Goal: Information Seeking & Learning: Learn about a topic

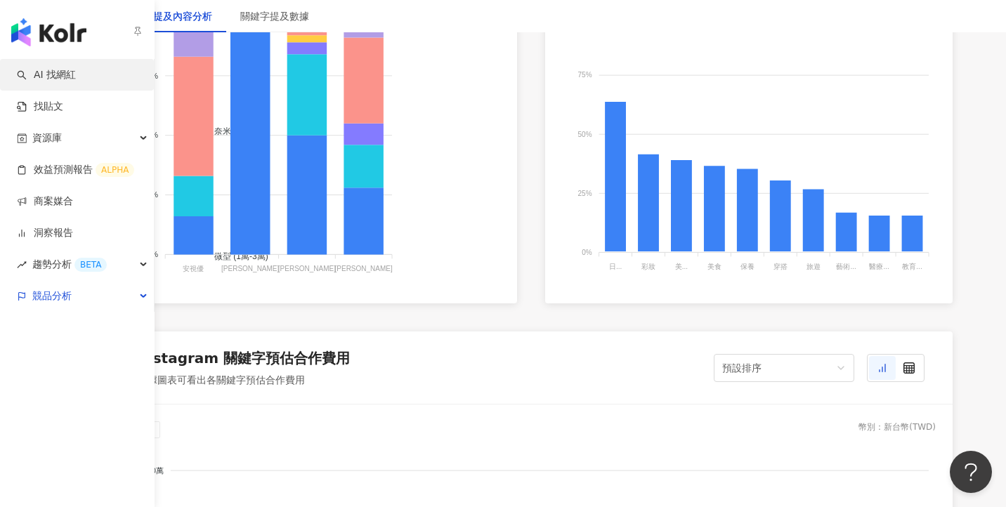
click at [72, 72] on link "AI 找網紅" at bounding box center [46, 75] width 59 height 14
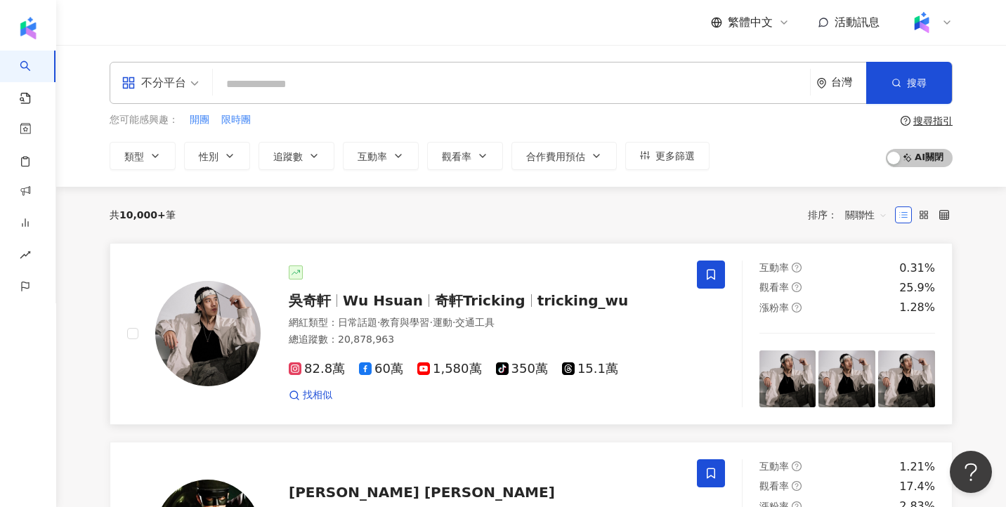
click at [400, 302] on span "Wu Hsuan" at bounding box center [383, 300] width 80 height 17
click at [673, 249] on link "吳奇軒 Wu Hsuan 奇軒Tricking tricking_wu 網紅類型 ： 日常話題 · 教育與學習 · 運動 · 交通工具 總追蹤數 ： 20,8…" at bounding box center [531, 334] width 843 height 182
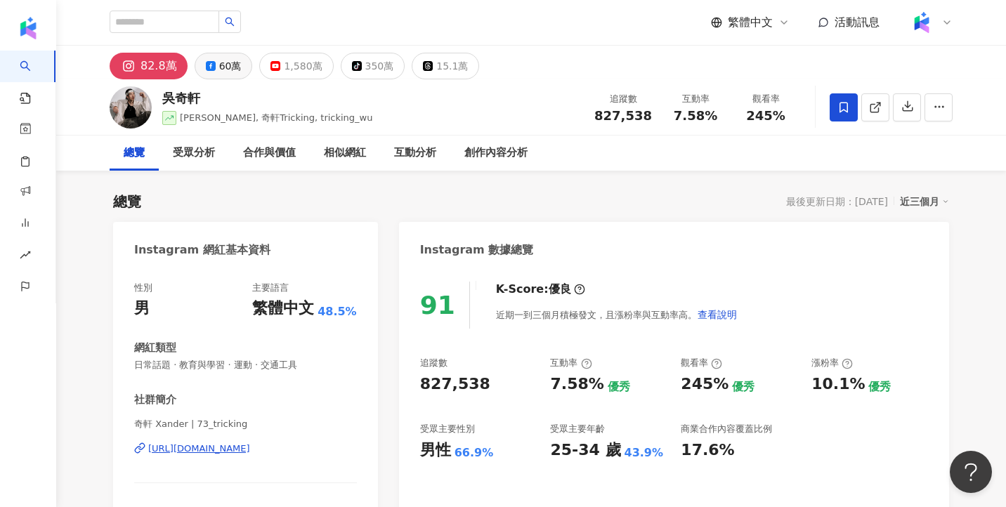
click at [219, 65] on div "60萬" at bounding box center [230, 66] width 22 height 20
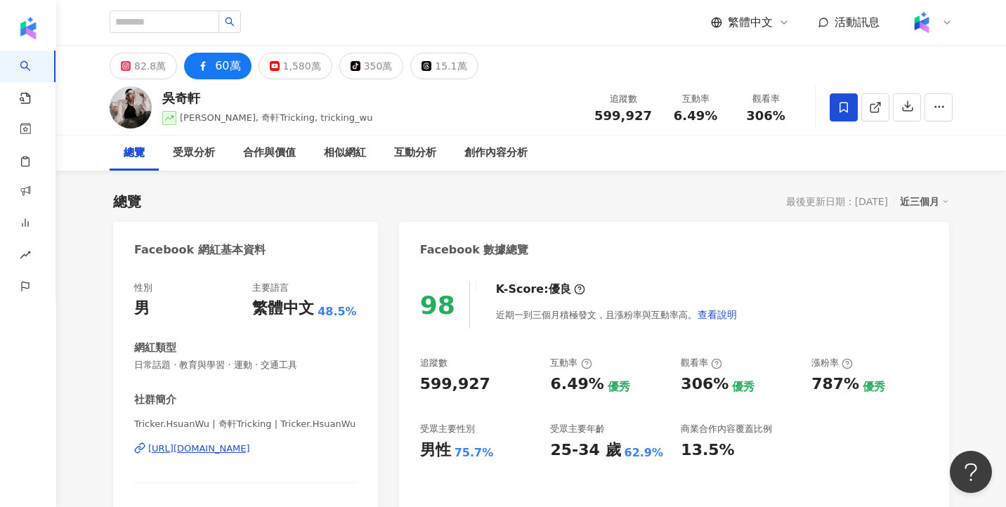
drag, startPoint x: 273, startPoint y: 68, endPoint x: 415, endPoint y: 87, distance: 143.2
click at [273, 68] on icon at bounding box center [275, 66] width 10 height 10
drag, startPoint x: 358, startPoint y: 70, endPoint x: 164, endPoint y: 115, distance: 199.8
click at [364, 70] on div "350萬" at bounding box center [378, 66] width 29 height 20
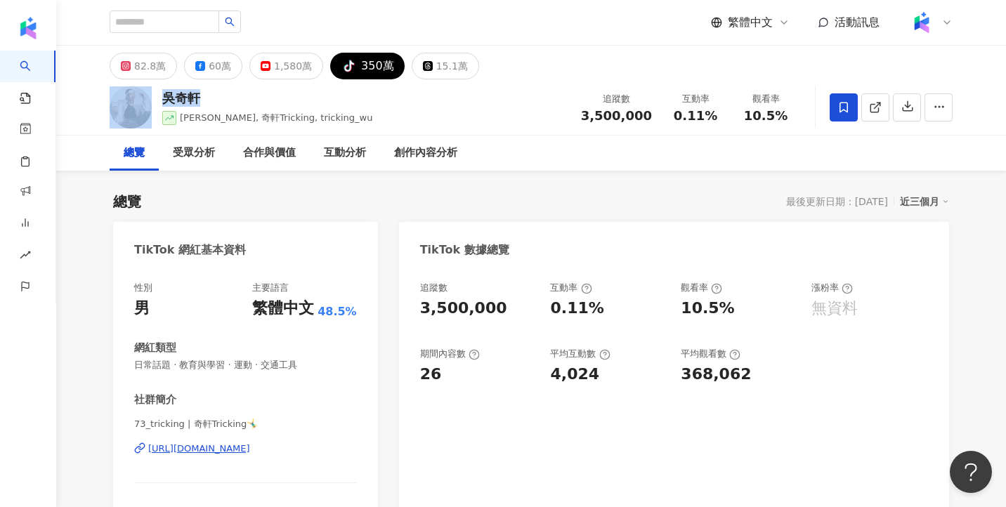
drag, startPoint x: 89, startPoint y: 91, endPoint x: 214, endPoint y: 106, distance: 125.4
click at [213, 106] on div "[PERSON_NAME][PERSON_NAME] Hsuan, 奇軒Tricking, tricking_wu 追蹤數 3,500,000 互動率 0.1…" at bounding box center [532, 107] width 900 height 56
click at [584, 88] on div "追蹤數 3,500,000 互動率 0.11% 觀看率 10.5%" at bounding box center [687, 106] width 228 height 41
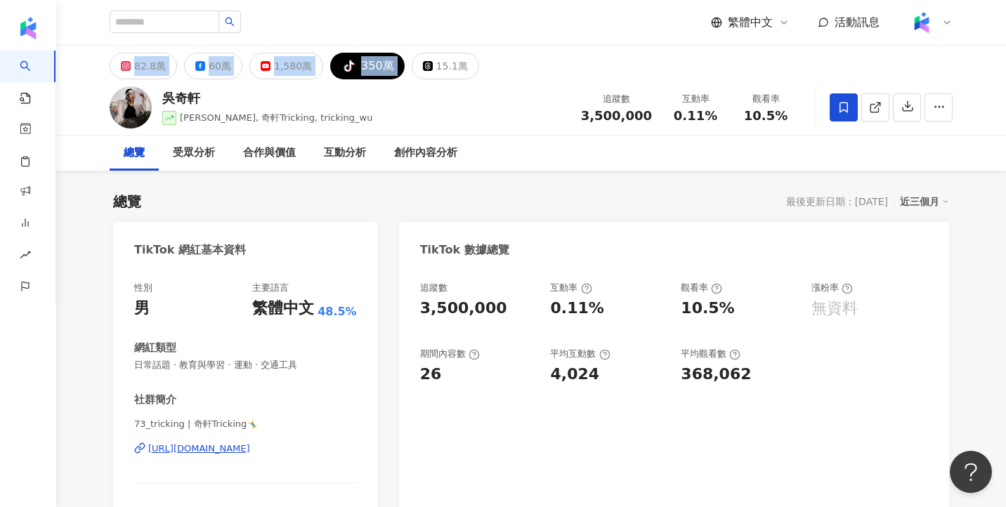
drag, startPoint x: 96, startPoint y: 56, endPoint x: 563, endPoint y: 53, distance: 467.4
click at [563, 53] on div "82.8萬 60萬 1,580萬 tiktok-icon 350萬 15.1萬" at bounding box center [532, 63] width 900 height 34
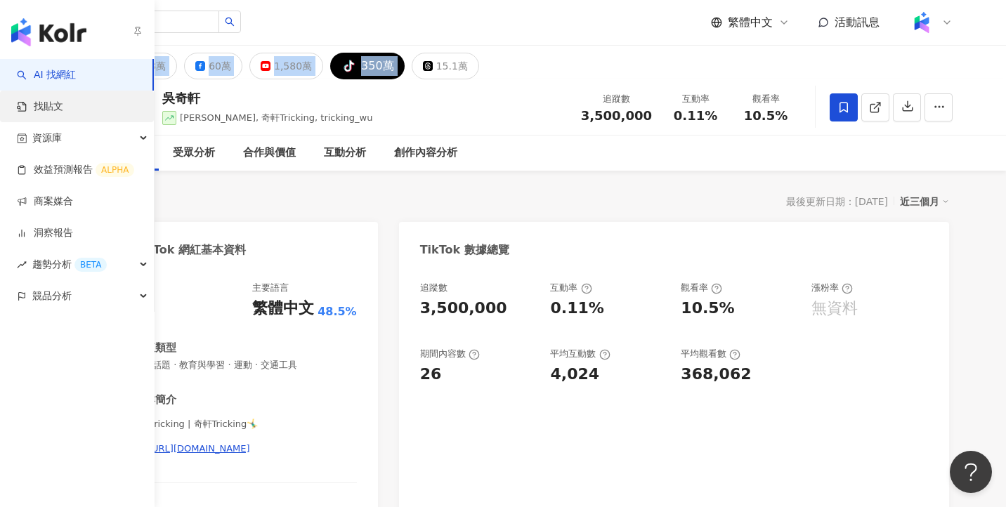
click at [63, 114] on link "找貼文" at bounding box center [40, 107] width 46 height 14
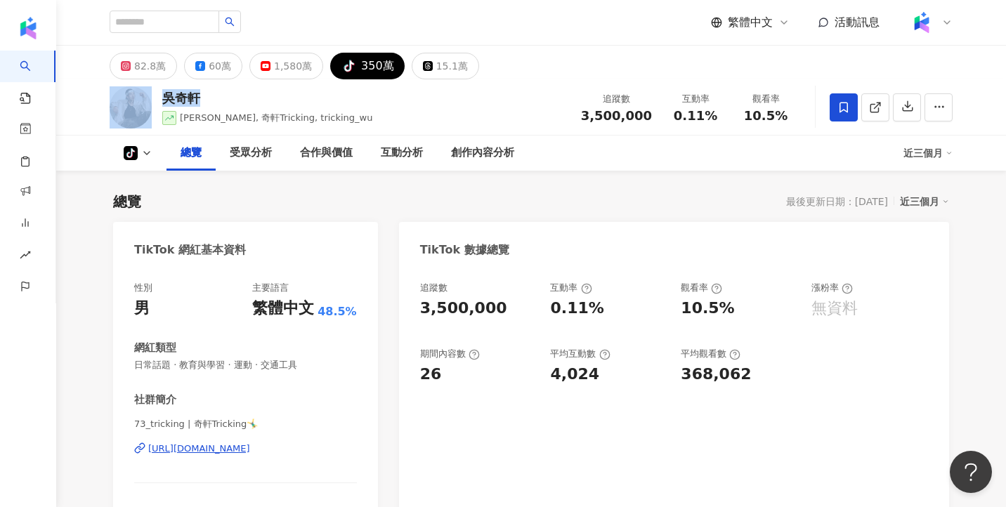
drag, startPoint x: 100, startPoint y: 98, endPoint x: 202, endPoint y: 103, distance: 102.0
click at [202, 103] on div "[PERSON_NAME][PERSON_NAME] Hsuan, 奇軒Tricking, tricking_wu 追蹤數 3,500,000 互動率 0.1…" at bounding box center [532, 107] width 900 height 56
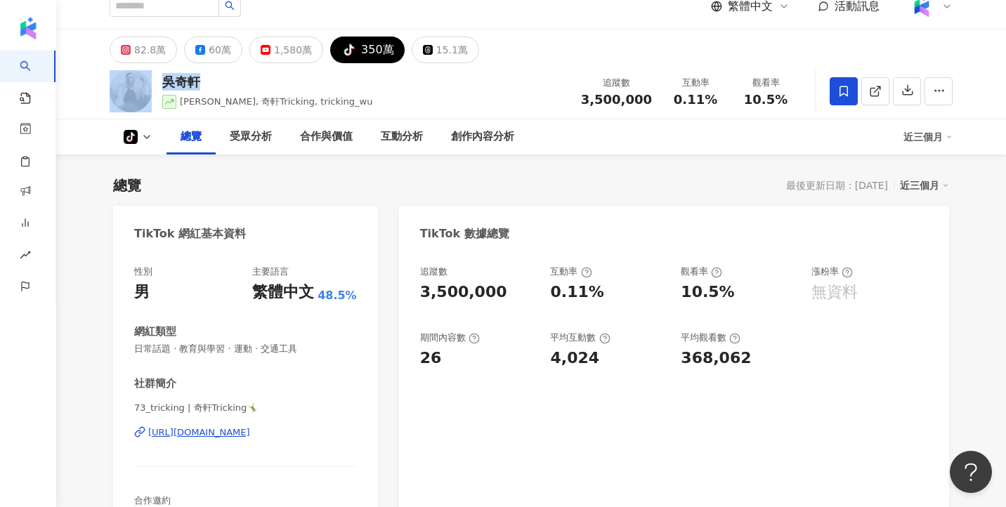
scroll to position [23, 0]
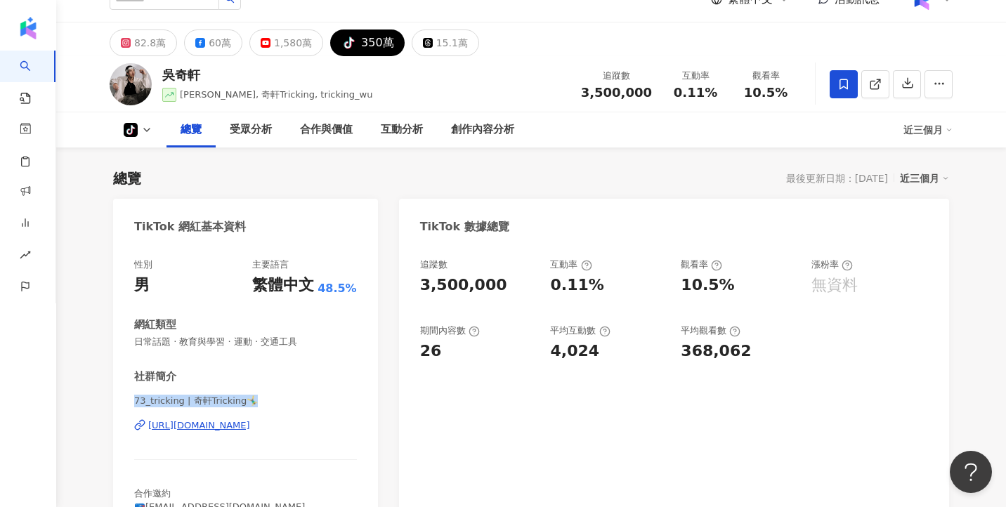
drag, startPoint x: 133, startPoint y: 404, endPoint x: 262, endPoint y: 403, distance: 129.3
click at [262, 403] on div "性別 男 主要語言 繁體中文 48.5% 網紅類型 日常話題 · 教育與學習 · 運動 · 交通工具 社群簡介 73_tricking | 奇軒Trickin…" at bounding box center [245, 396] width 265 height 303
click at [216, 316] on div "性別 男 主要語言 繁體中文 48.5% 網紅類型 日常話題 · 教育與學習 · 運動 · 交通工具 社群簡介 73_tricking | 奇軒Trickin…" at bounding box center [245, 393] width 223 height 268
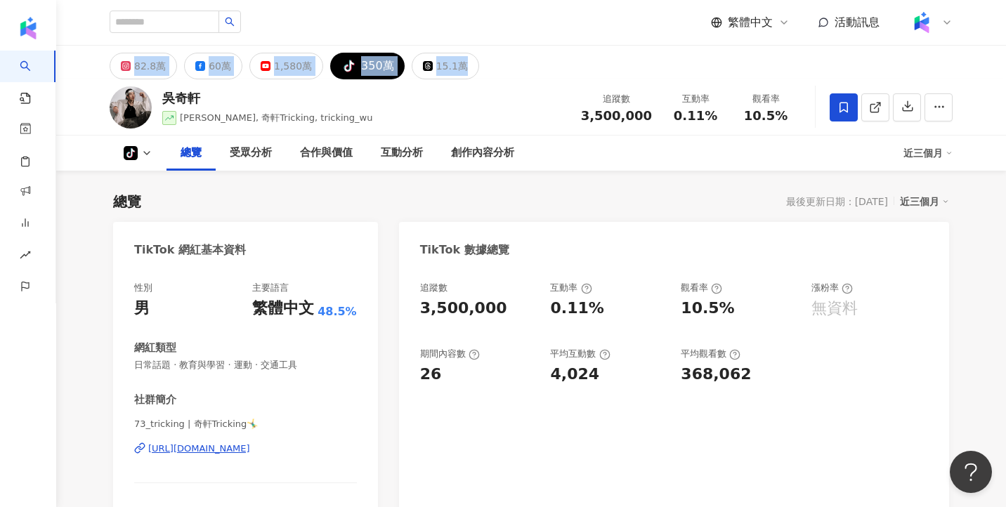
drag, startPoint x: 93, startPoint y: 66, endPoint x: 472, endPoint y: 60, distance: 378.2
click at [472, 61] on div "82.8萬 60萬 1,580萬 tiktok-icon 350萬 15.1萬" at bounding box center [532, 63] width 900 height 34
click at [130, 64] on icon at bounding box center [126, 66] width 10 height 10
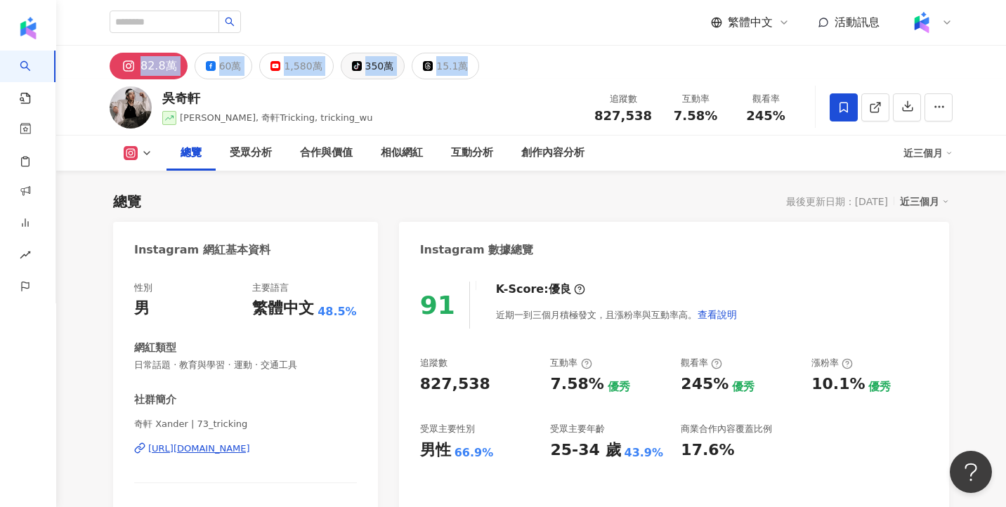
click at [423, 102] on div "[PERSON_NAME][PERSON_NAME] Hsuan, 奇軒Tricking, tricking_wu 追蹤數 827,538 互動率 7.58%…" at bounding box center [532, 107] width 900 height 56
click at [365, 70] on div "350萬" at bounding box center [379, 66] width 29 height 20
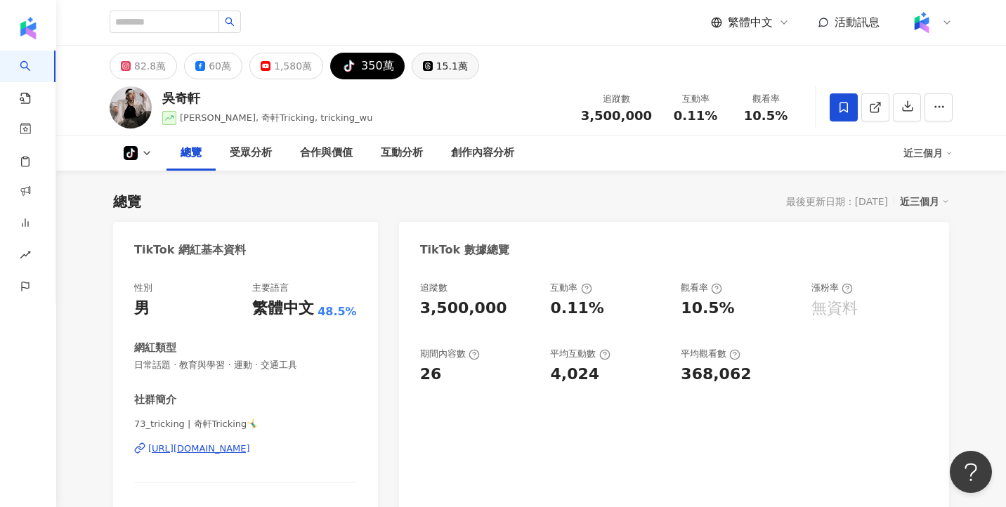
click at [422, 65] on button "15.1萬" at bounding box center [445, 66] width 67 height 27
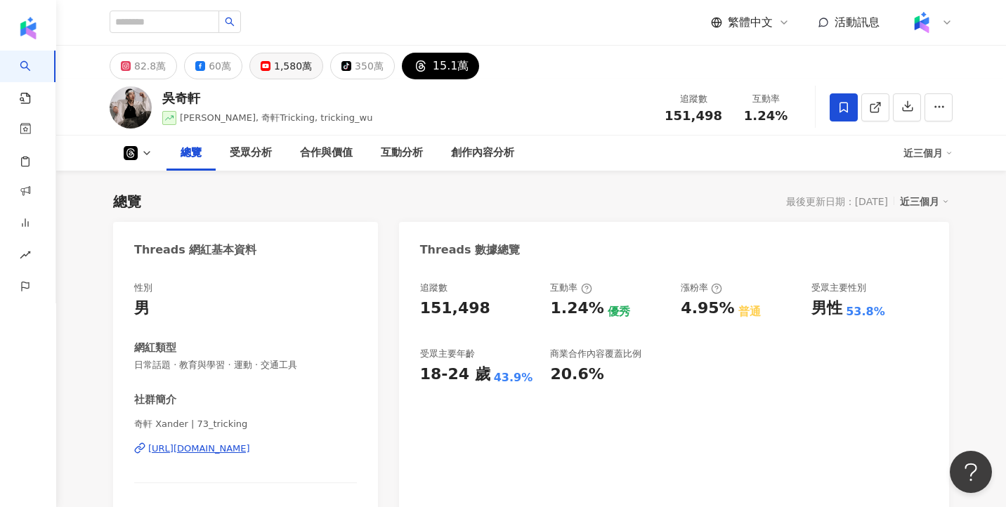
click at [283, 66] on div "1,580萬" at bounding box center [293, 66] width 38 height 20
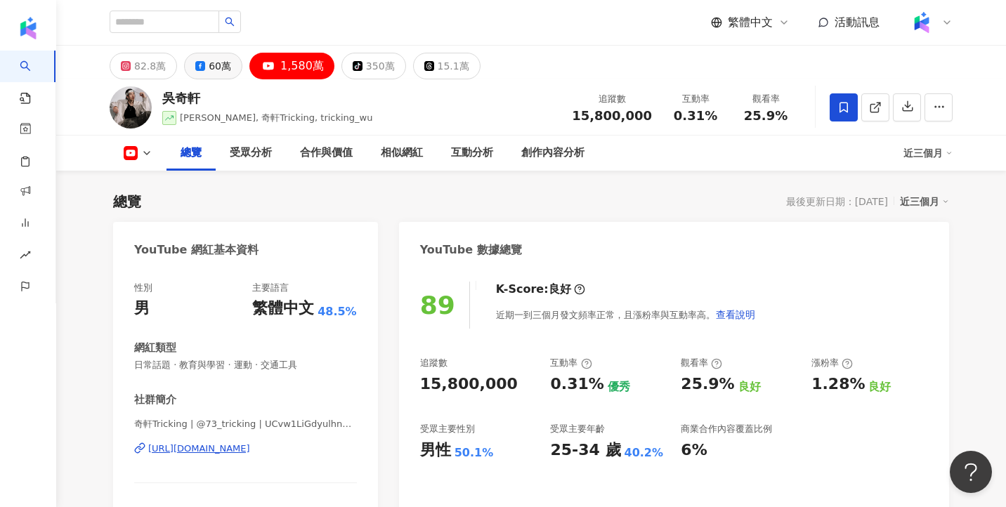
click at [212, 68] on div "60萬" at bounding box center [220, 66] width 22 height 20
click at [142, 68] on div "82.8萬" at bounding box center [150, 66] width 32 height 20
click at [223, 67] on div "60萬" at bounding box center [220, 66] width 22 height 20
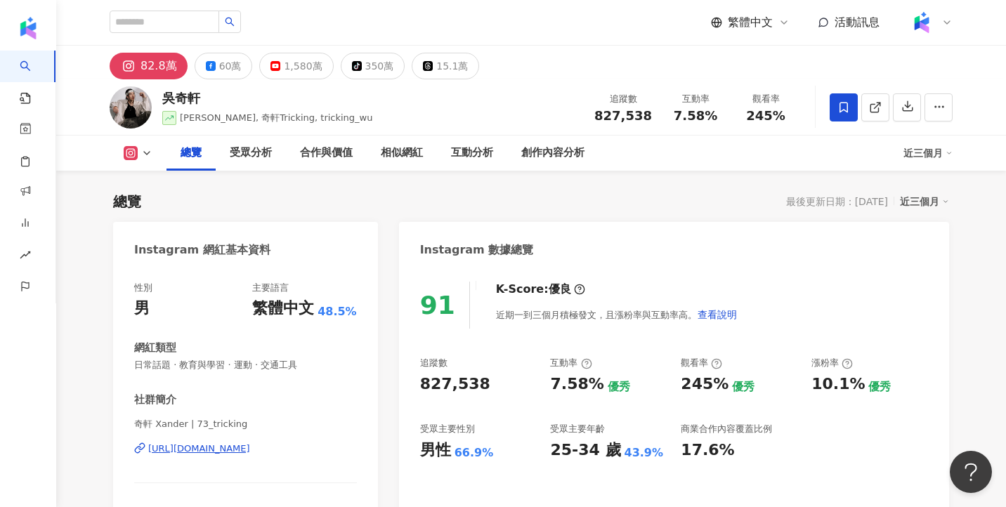
scroll to position [122, 0]
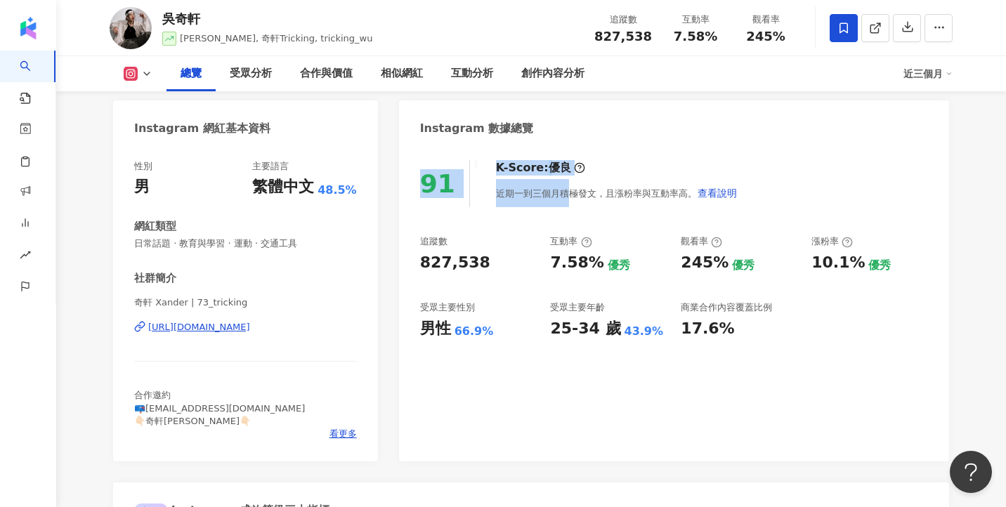
drag, startPoint x: 424, startPoint y: 181, endPoint x: 507, endPoint y: 217, distance: 91.3
click at [612, 188] on div "91 K-Score : 優良 近期一到三個月積極發文，且漲粉率與互動率高。 查看說明" at bounding box center [674, 183] width 508 height 47
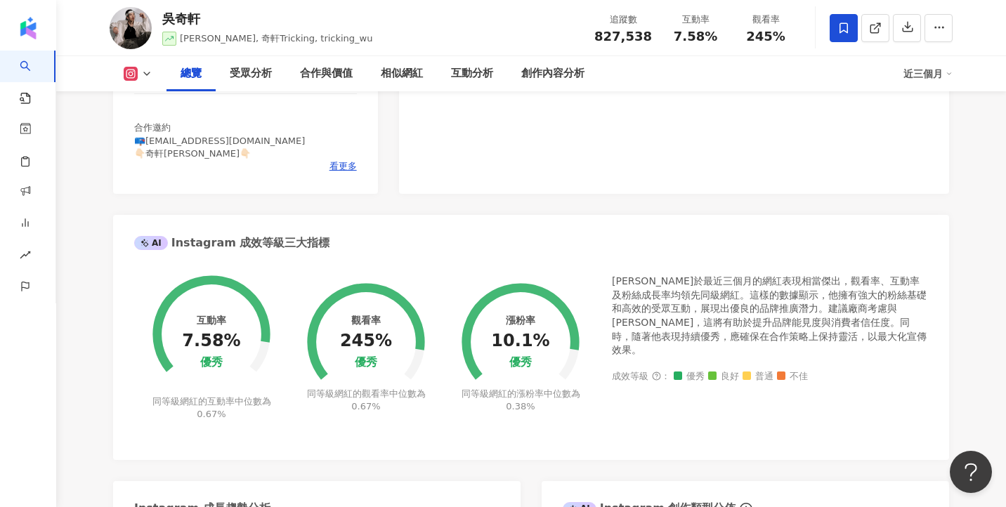
scroll to position [0, 0]
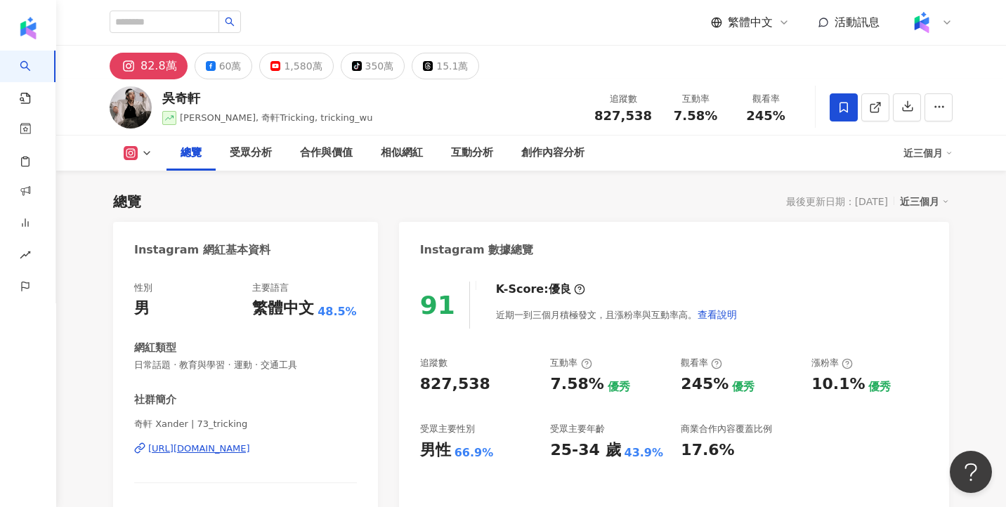
click at [575, 287] on circle at bounding box center [579, 289] width 9 height 9
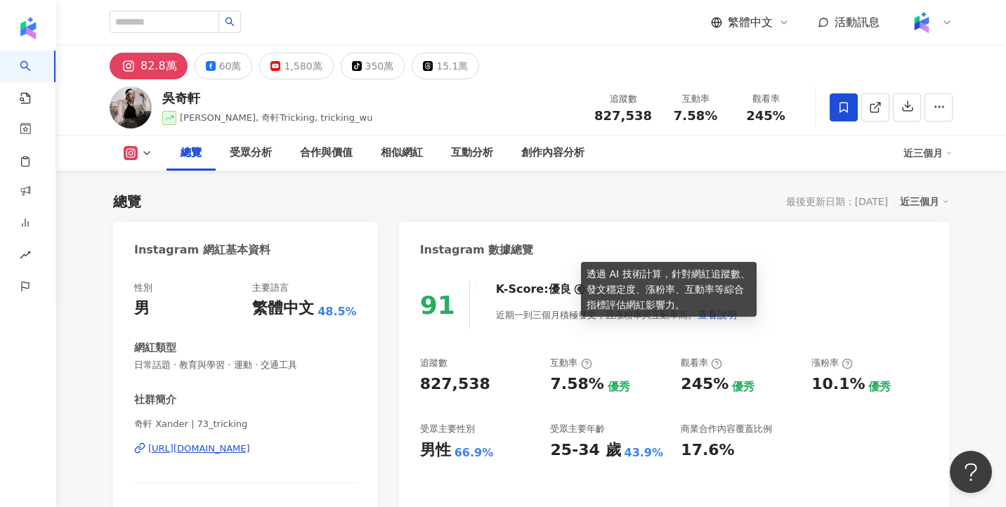
click at [574, 289] on icon at bounding box center [579, 289] width 11 height 11
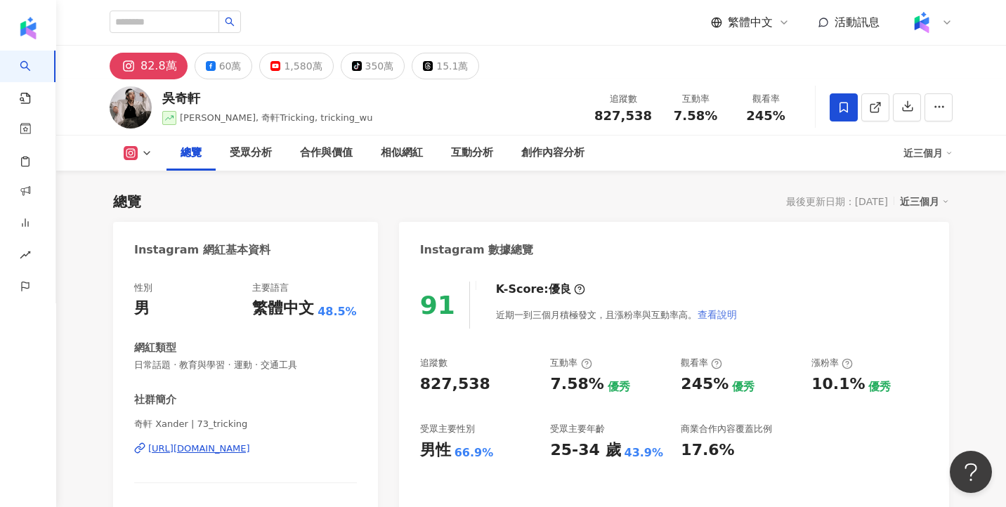
click at [715, 320] on span "查看說明" at bounding box center [717, 314] width 39 height 11
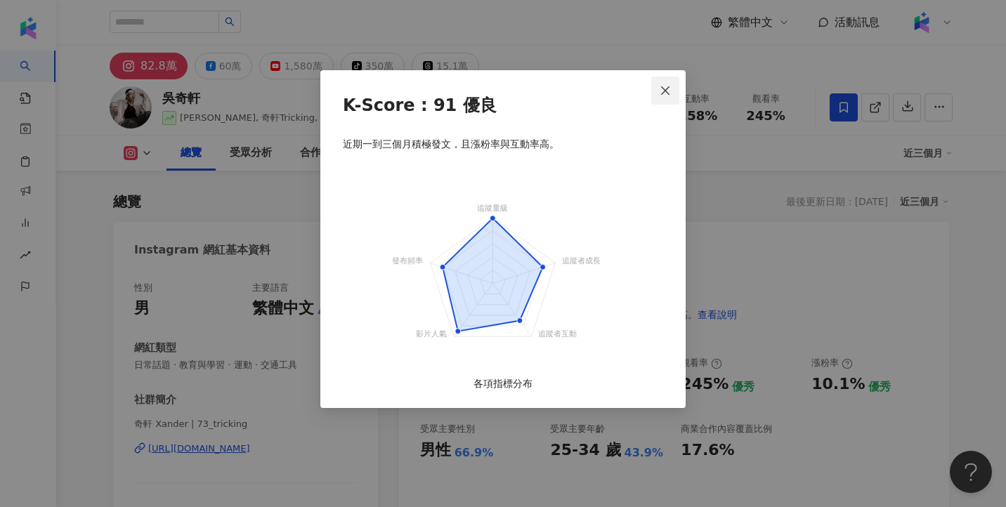
click at [671, 89] on span "Close" at bounding box center [666, 90] width 28 height 11
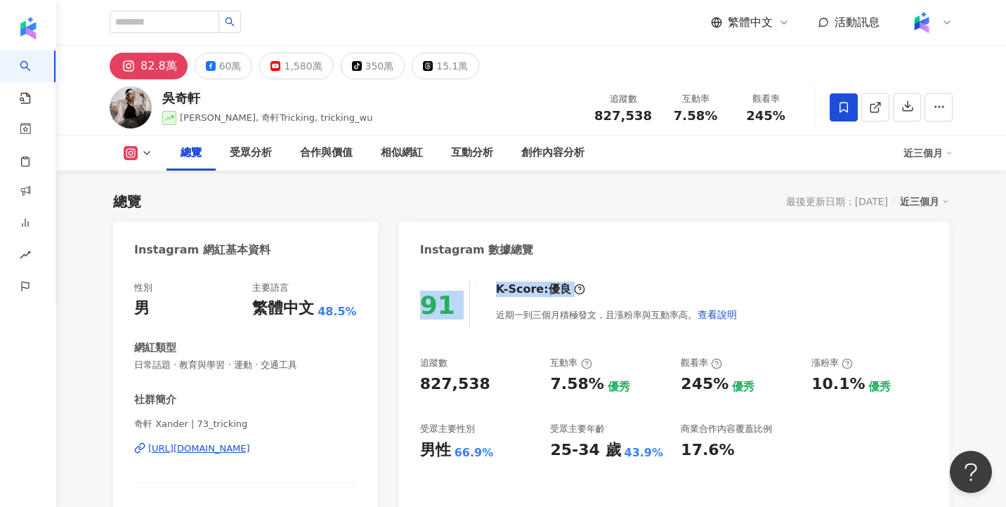
drag, startPoint x: 423, startPoint y: 297, endPoint x: 476, endPoint y: 307, distance: 53.6
click at [476, 307] on div "91 K-Score : 優良 近期一到三個月積極發文，且漲粉率與互動率高。 查看說明" at bounding box center [674, 305] width 508 height 47
click at [520, 304] on div "近期一到三個月積極發文，且漲粉率與互動率高。 查看說明" at bounding box center [617, 315] width 242 height 28
drag, startPoint x: 492, startPoint y: 290, endPoint x: 554, endPoint y: 294, distance: 62.0
click at [554, 294] on div "K-Score : 優良" at bounding box center [540, 289] width 89 height 15
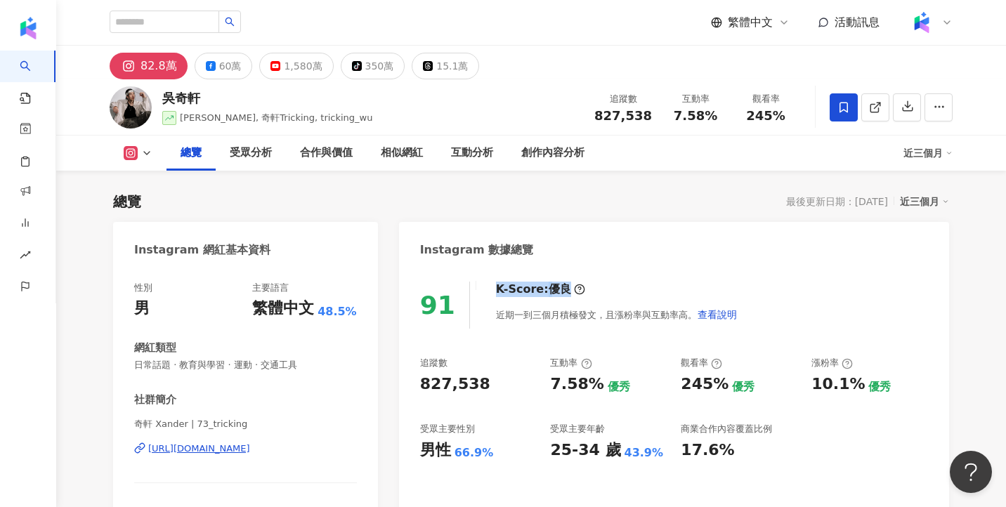
click at [549, 286] on div "優良" at bounding box center [560, 289] width 22 height 15
drag, startPoint x: 557, startPoint y: 289, endPoint x: 487, endPoint y: 291, distance: 70.3
click at [487, 291] on div "K-Score : 優良 近期一到三個月積極發文，且漲粉率與互動率高。 查看說明" at bounding box center [610, 305] width 256 height 47
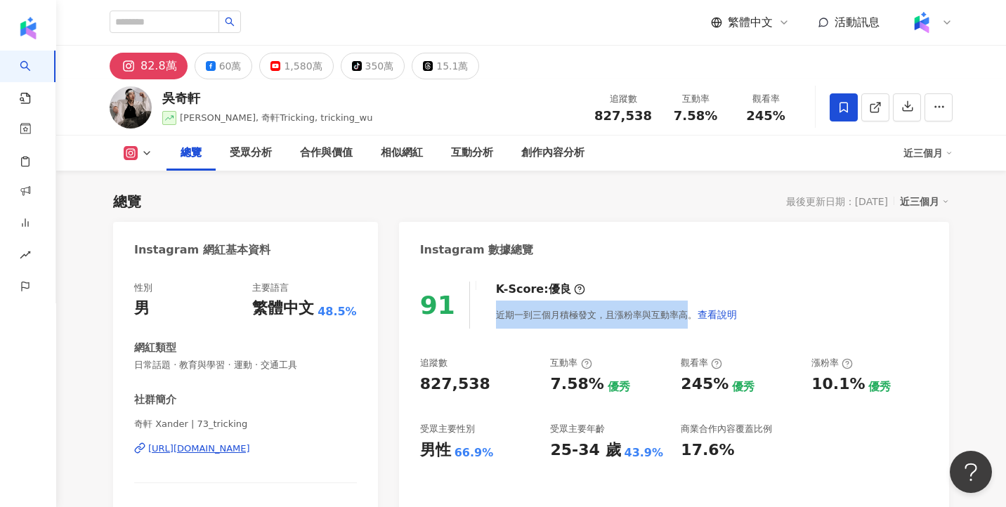
drag, startPoint x: 490, startPoint y: 315, endPoint x: 680, endPoint y: 323, distance: 189.9
click at [680, 323] on div "近期一到三個月積極發文，且漲粉率與互動率高。 查看說明" at bounding box center [617, 315] width 242 height 28
click at [499, 319] on div "近期一到三個月積極發文，且漲粉率與互動率高。 查看說明" at bounding box center [617, 315] width 242 height 28
drag, startPoint x: 491, startPoint y: 316, endPoint x: 681, endPoint y: 322, distance: 190.6
click at [682, 323] on div "近期一到三個月積極發文，且漲粉率與互動率高。 查看說明" at bounding box center [617, 315] width 242 height 28
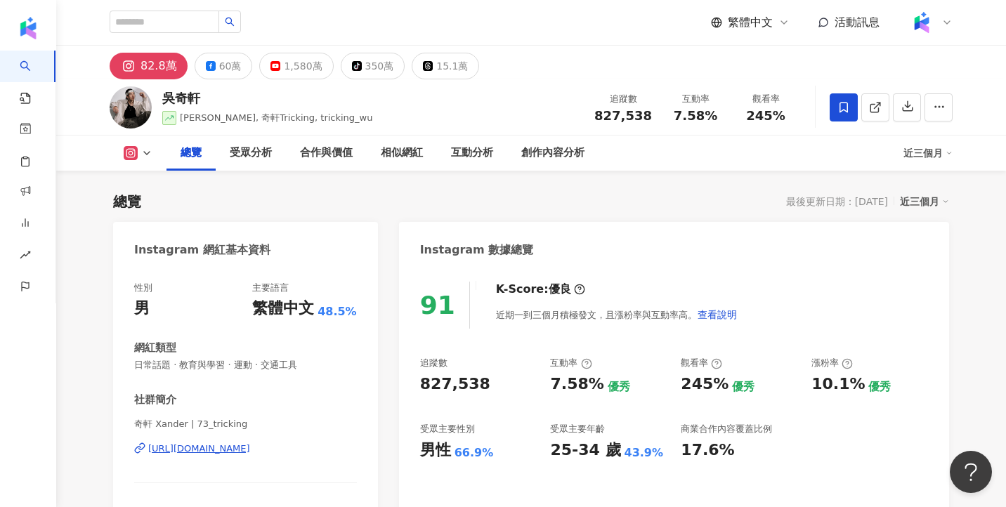
click at [408, 281] on div "91 K-Score : 優良 近期一到三個月積極發文，且漲粉率與互動率高。 查看說明 追蹤數 827,538 互動率 7.58% 優秀 觀看率 245% 優…" at bounding box center [674, 426] width 550 height 316
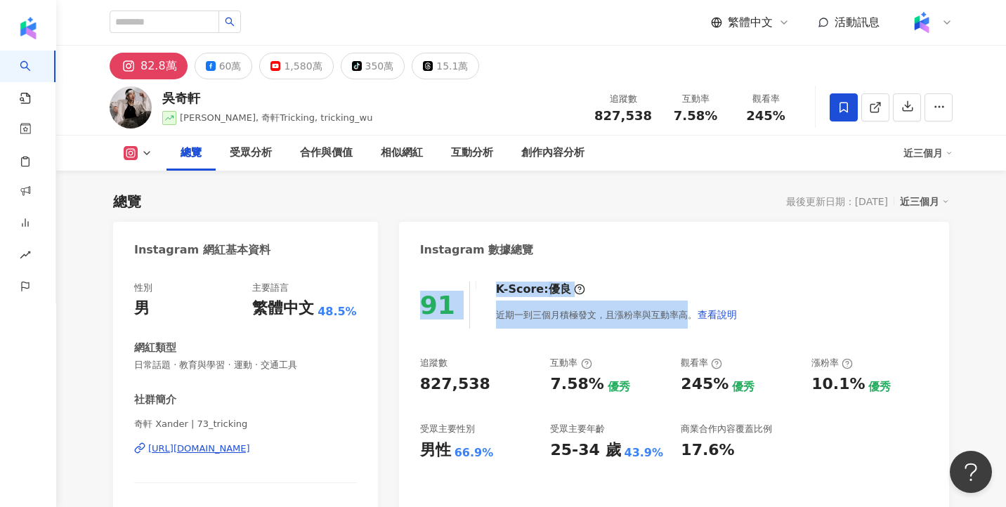
drag, startPoint x: 411, startPoint y: 266, endPoint x: 685, endPoint y: 322, distance: 279.0
click at [685, 322] on div "Instagram 數據總覽 91 K-Score : 優良 近期一到三個月積極發文，且漲粉率與互動率高。 查看說明 追蹤數 827,538 互動率 7.58…" at bounding box center [674, 402] width 550 height 361
click at [515, 228] on div "Instagram 數據總覽" at bounding box center [674, 245] width 550 height 46
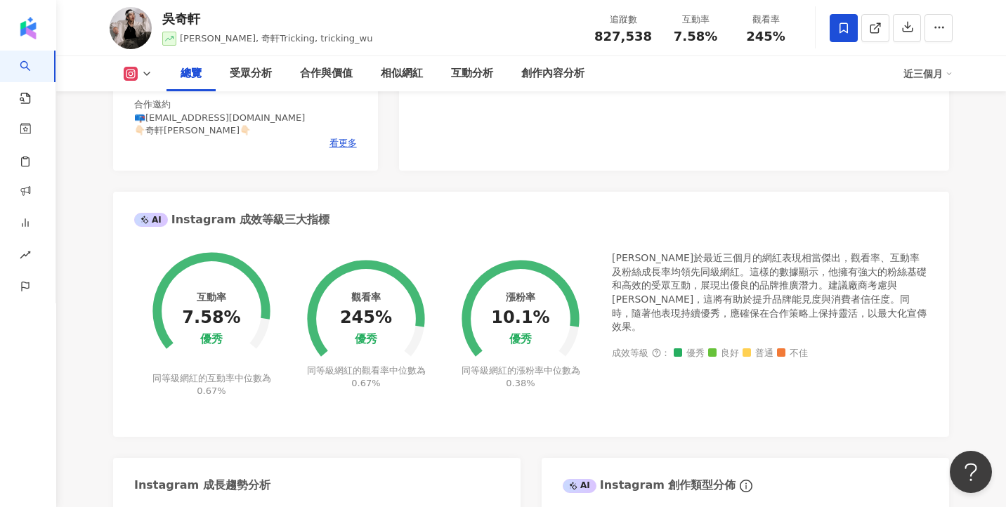
scroll to position [433, 0]
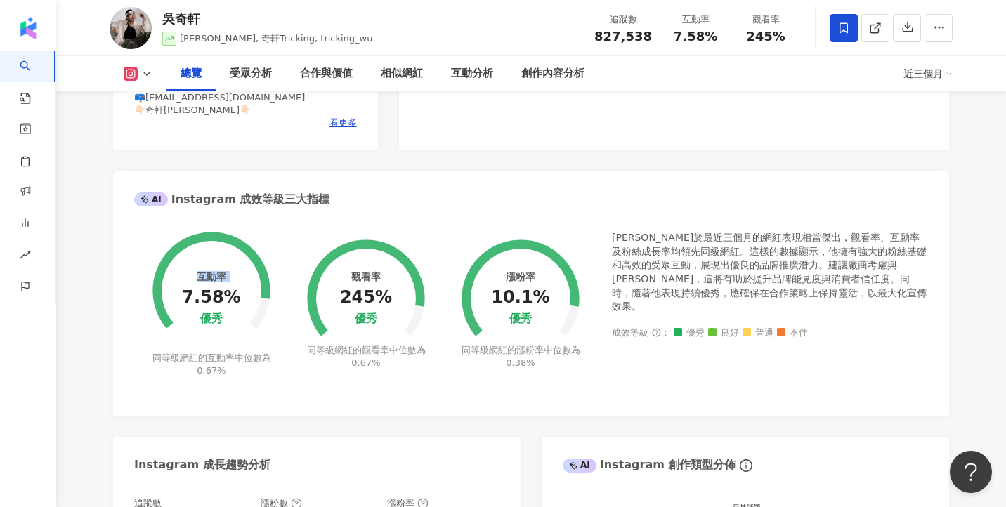
drag, startPoint x: 187, startPoint y: 298, endPoint x: 245, endPoint y: 299, distance: 58.3
click at [245, 299] on div "互動率 7.58% 優秀 同等級網紅的互動率中位數為 0.67%" at bounding box center [211, 296] width 155 height 164
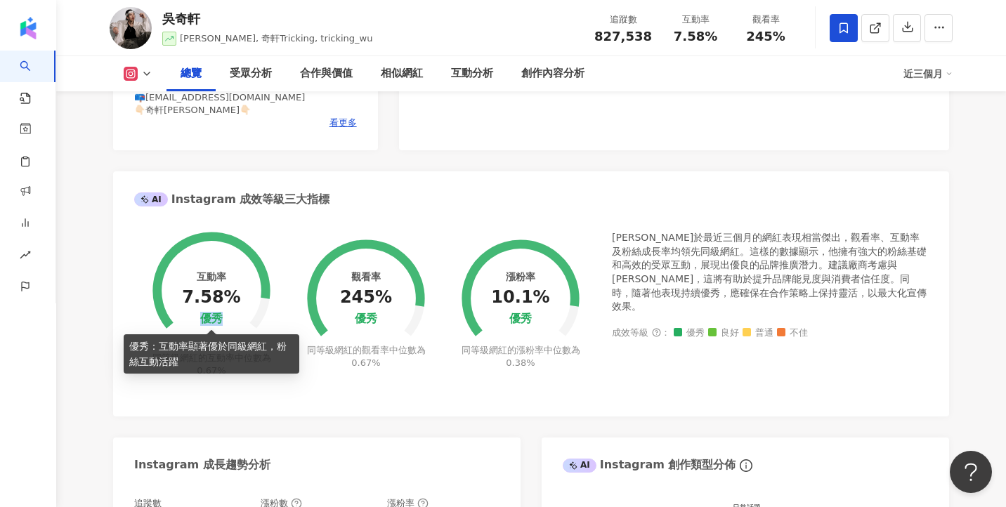
drag, startPoint x: 200, startPoint y: 322, endPoint x: 219, endPoint y: 322, distance: 18.3
click at [219, 322] on div "優秀" at bounding box center [211, 319] width 22 height 13
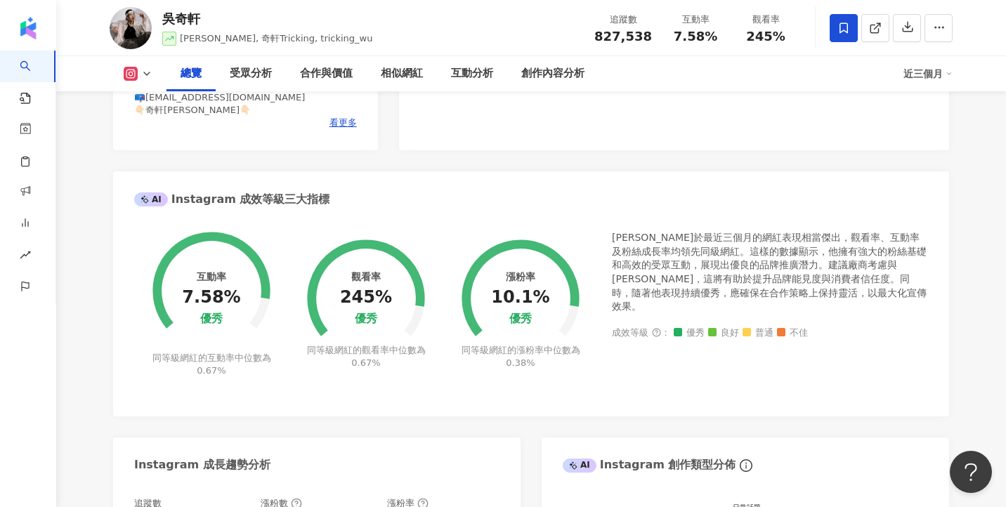
click at [365, 320] on div "優秀" at bounding box center [366, 319] width 22 height 13
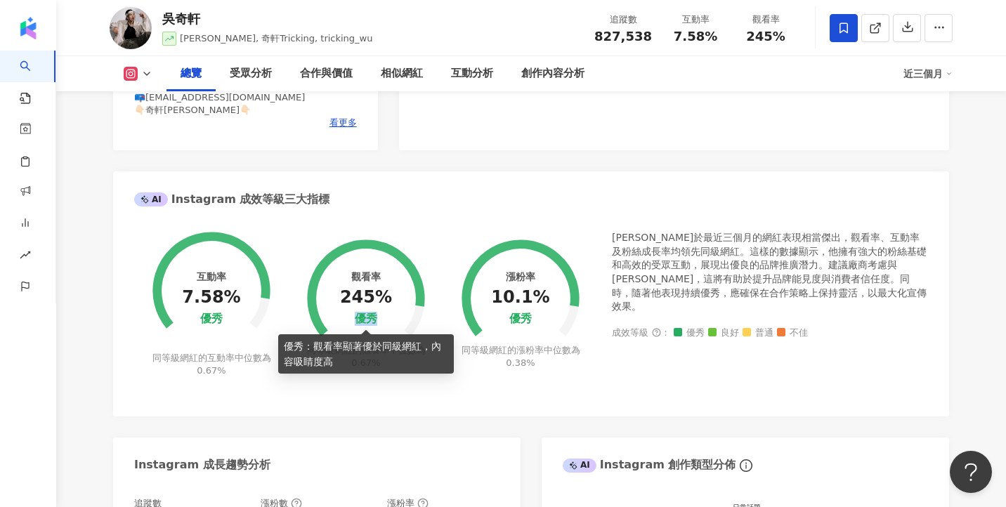
drag, startPoint x: 357, startPoint y: 319, endPoint x: 382, endPoint y: 320, distance: 24.6
click at [382, 320] on div "觀看率 245% 優秀" at bounding box center [366, 298] width 52 height 55
click at [377, 318] on div "觀看率 245% 優秀" at bounding box center [366, 298] width 52 height 55
drag, startPoint x: 376, startPoint y: 318, endPoint x: 353, endPoint y: 316, distance: 23.3
click at [353, 316] on div "觀看率 245% 優秀" at bounding box center [366, 298] width 52 height 55
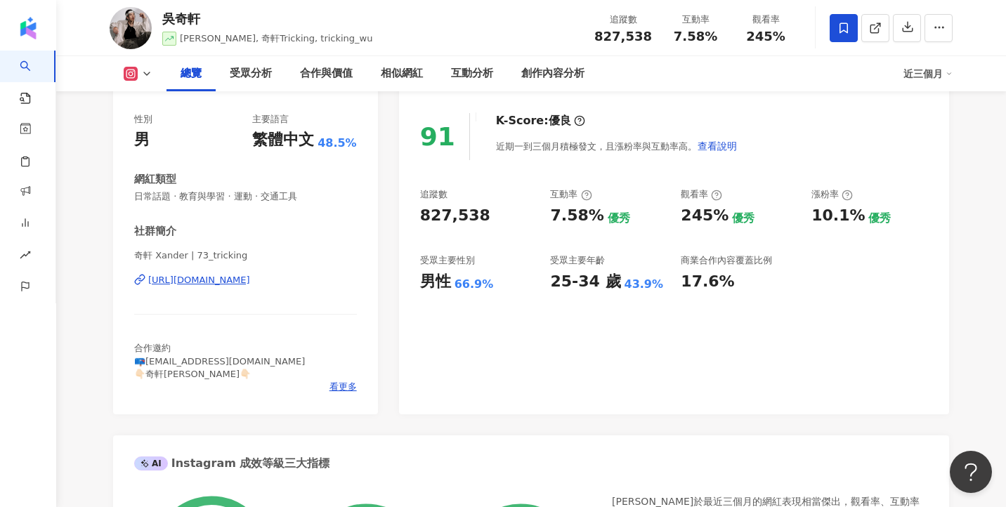
scroll to position [7, 0]
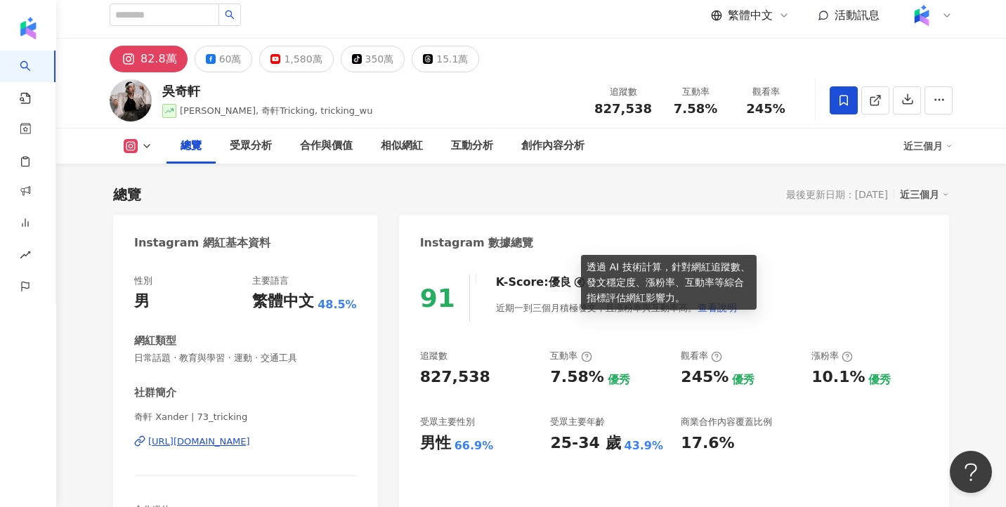
click at [574, 282] on icon at bounding box center [579, 282] width 11 height 11
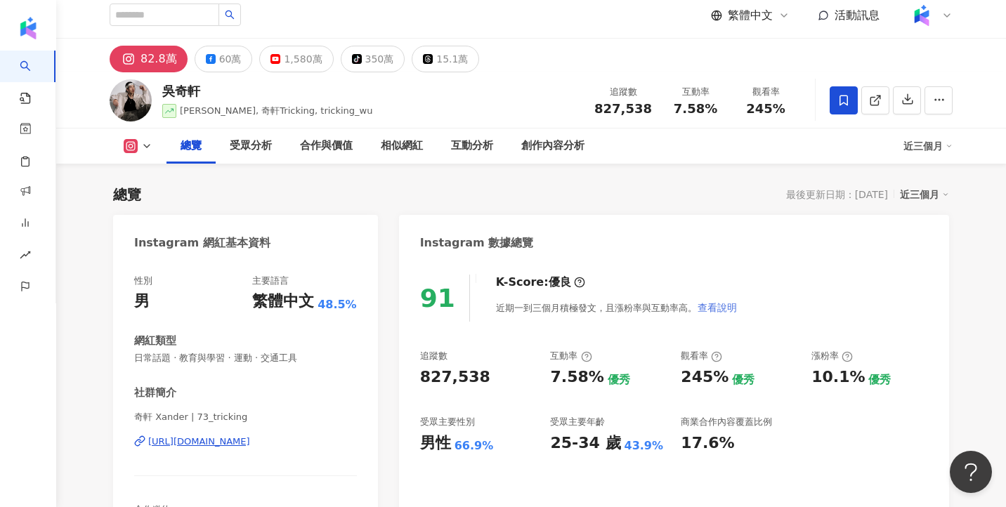
click at [708, 312] on span "查看說明" at bounding box center [717, 307] width 39 height 11
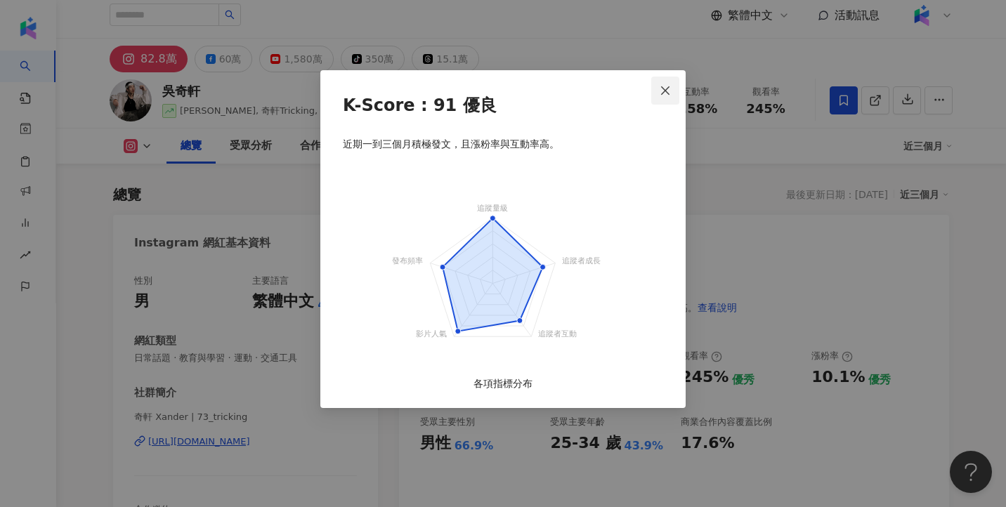
click at [668, 93] on icon "close" at bounding box center [665, 90] width 11 height 11
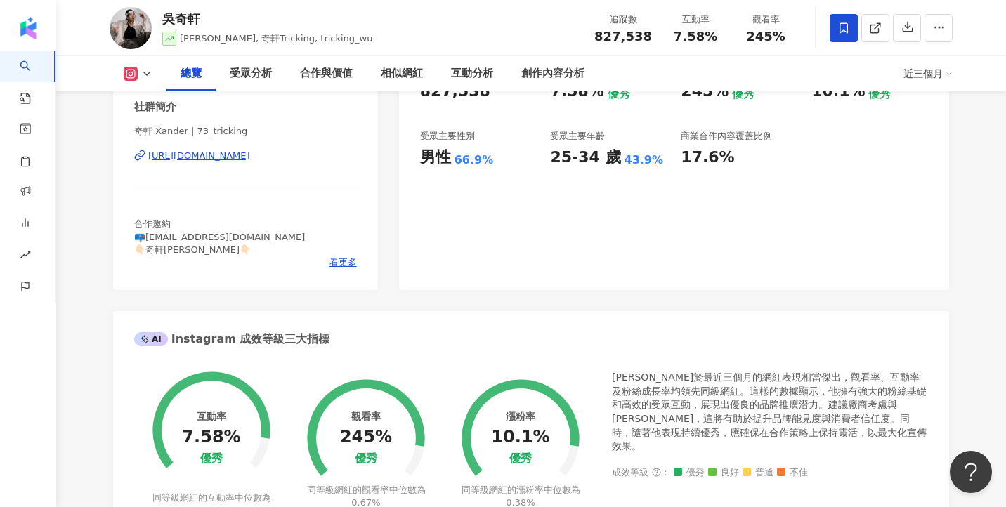
scroll to position [354, 0]
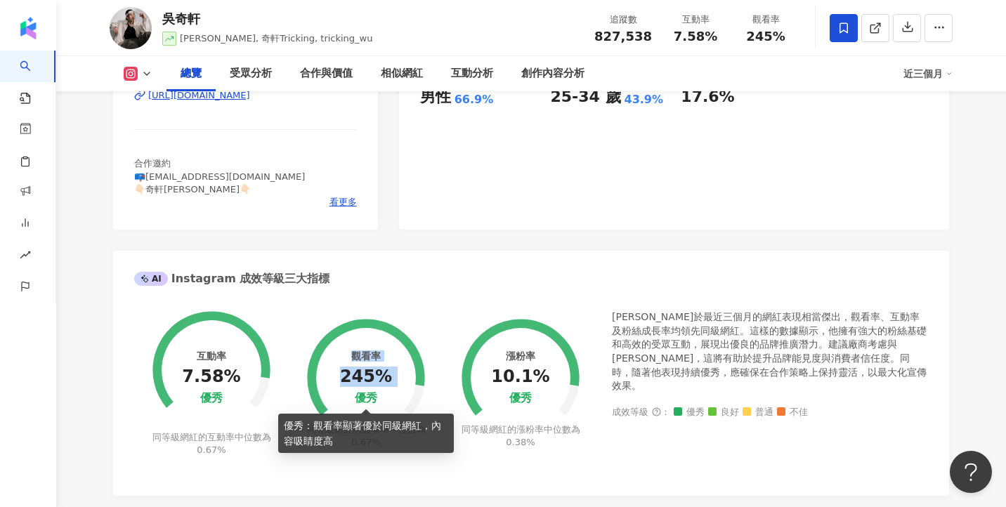
drag, startPoint x: 358, startPoint y: 399, endPoint x: 390, endPoint y: 399, distance: 31.6
click at [390, 399] on div "觀看率 245% 優秀 同等級網紅的觀看率中位數為 0.67%" at bounding box center [366, 375] width 155 height 164
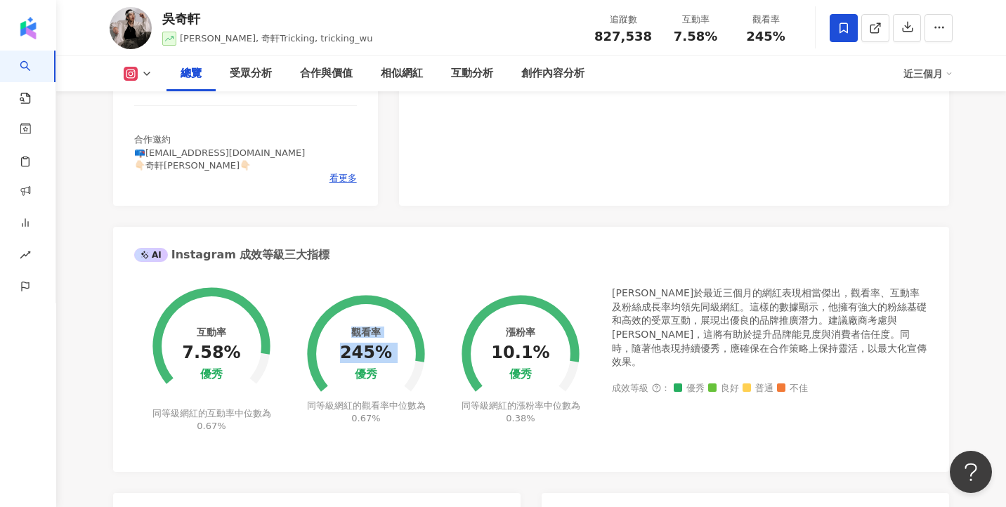
click at [392, 391] on circle at bounding box center [366, 354] width 100 height 100
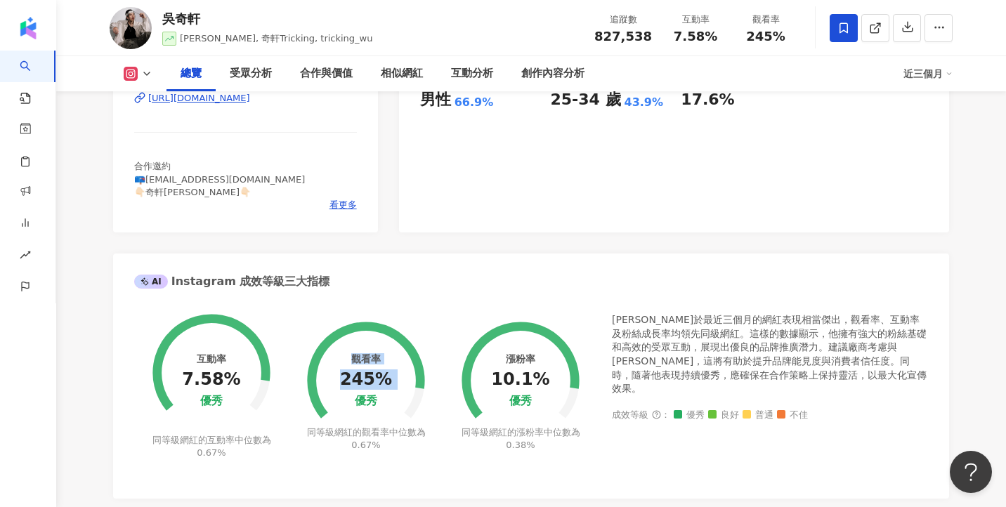
click at [380, 375] on div "245%" at bounding box center [366, 380] width 52 height 20
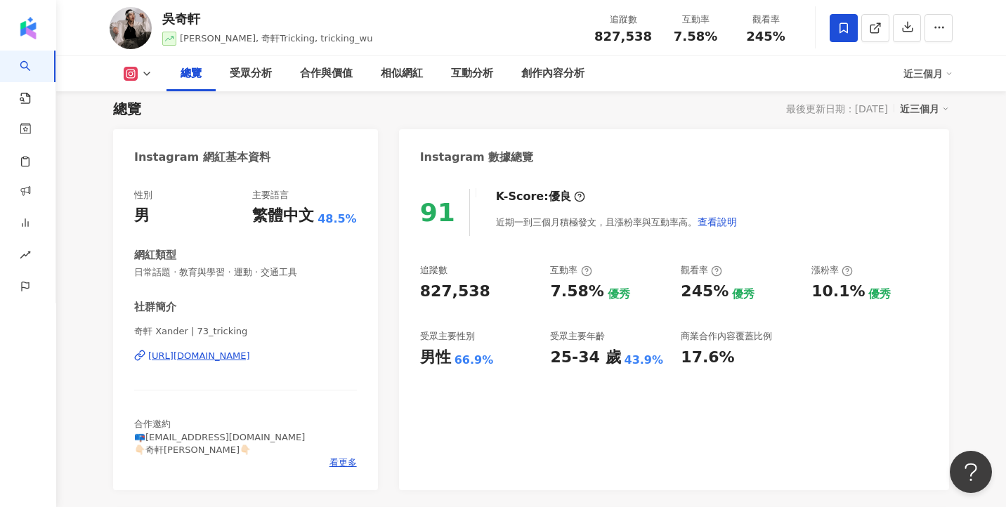
scroll to position [68, 0]
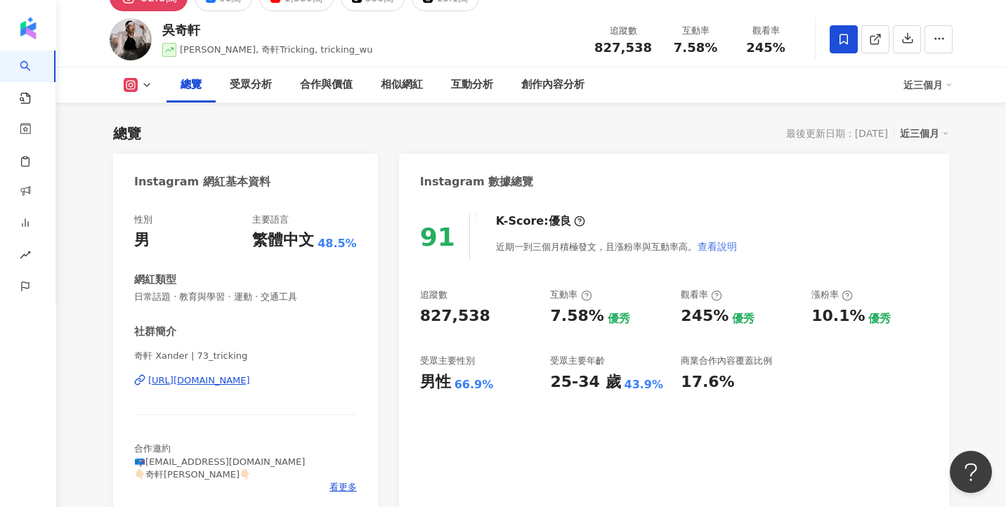
click at [721, 250] on span "查看說明" at bounding box center [717, 246] width 39 height 11
